Goal: Information Seeking & Learning: Understand process/instructions

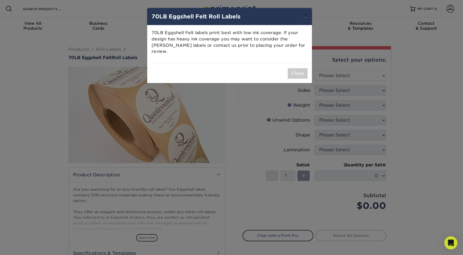
click at [308, 15] on button "×" at bounding box center [305, 15] width 13 height 15
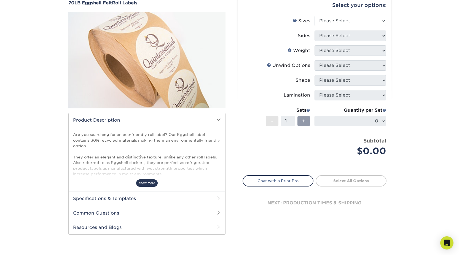
scroll to position [55, 0]
click at [147, 185] on span "show more" at bounding box center [146, 182] width 21 height 7
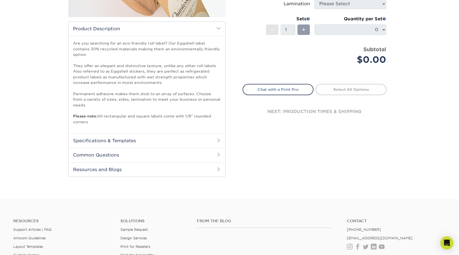
scroll to position [147, 0]
click at [155, 141] on h2 "Specifications & Templates" at bounding box center [147, 140] width 157 height 14
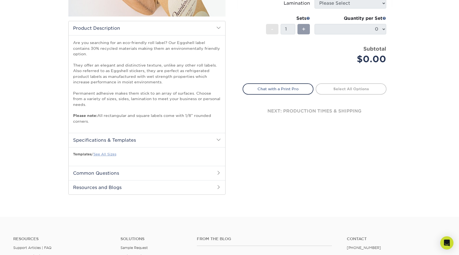
click at [105, 154] on link "See All Sizes" at bounding box center [104, 154] width 23 height 4
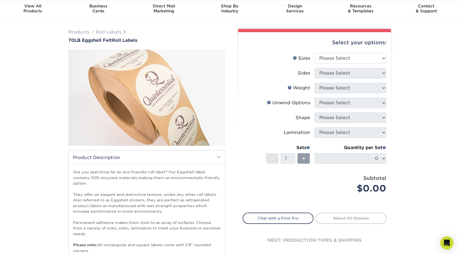
scroll to position [0, 0]
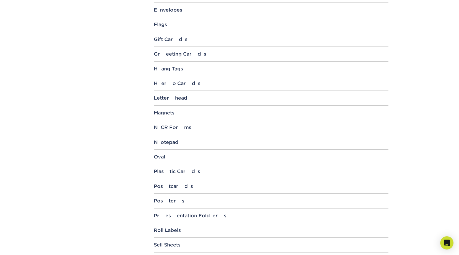
scroll to position [422, 0]
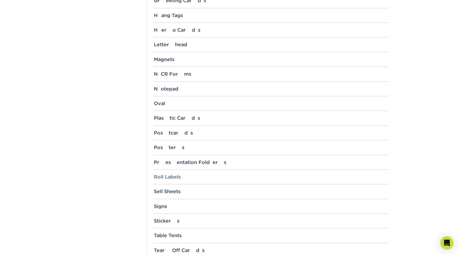
click at [168, 177] on div "Roll Labels" at bounding box center [271, 177] width 235 height 6
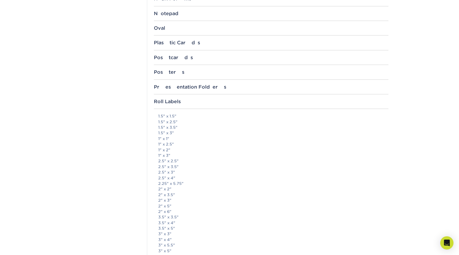
scroll to position [551, 0]
